Goal: Navigation & Orientation: Find specific page/section

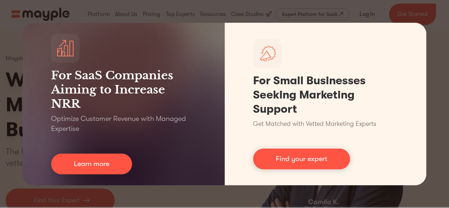
click at [0, 58] on div "For SaaS Companies Aiming to Increase NRR Optimize Customer Revenue with Manage…" at bounding box center [224, 104] width 449 height 208
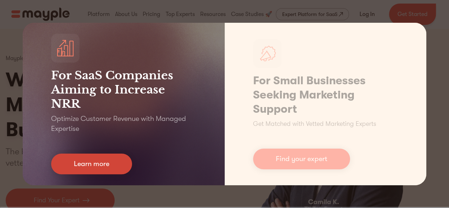
click at [100, 158] on link "Learn more" at bounding box center [91, 163] width 81 height 21
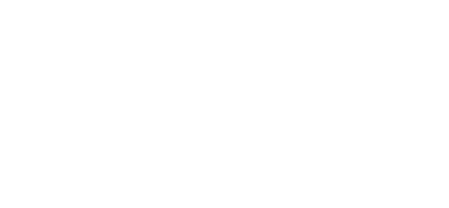
click at [23, 34] on div "Leverage High-Touch Domain Experts for Your Long-tail Customers BOOK A DEMO See…" at bounding box center [11, 17] width 23 height 34
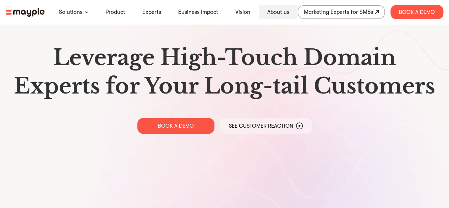
click at [271, 10] on link "About us" at bounding box center [278, 12] width 22 height 9
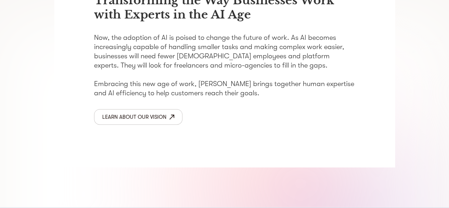
scroll to position [1182, 0]
